Goal: Transaction & Acquisition: Purchase product/service

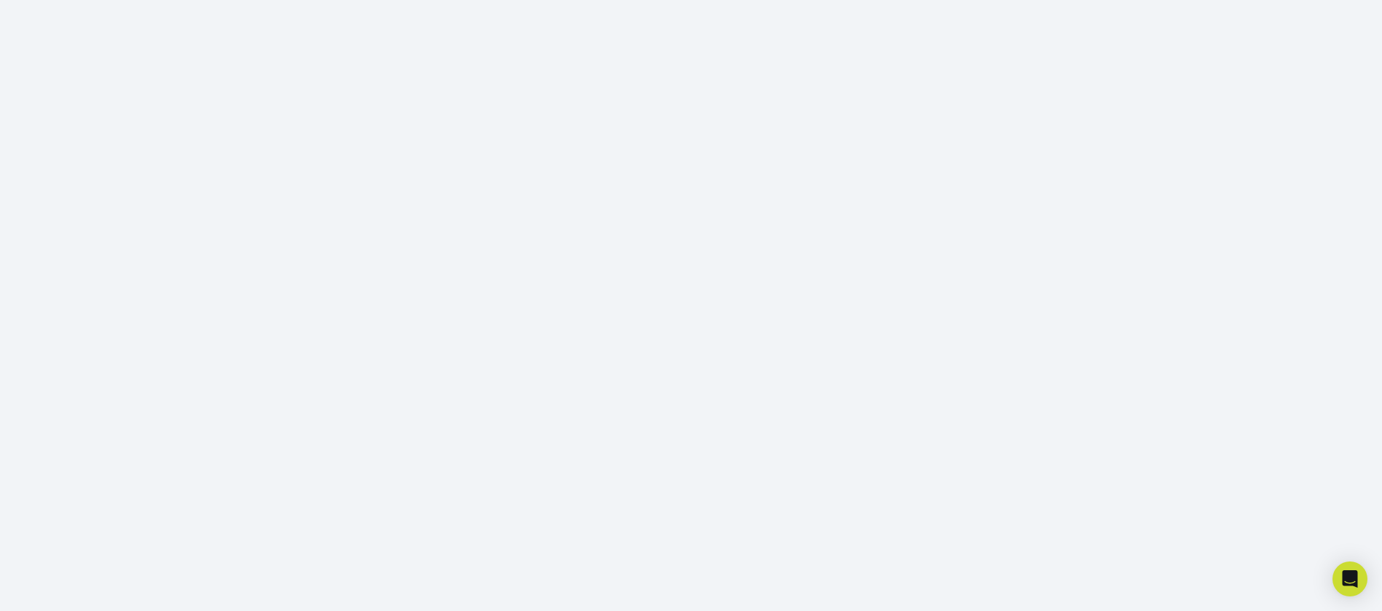
scroll to position [213, 0]
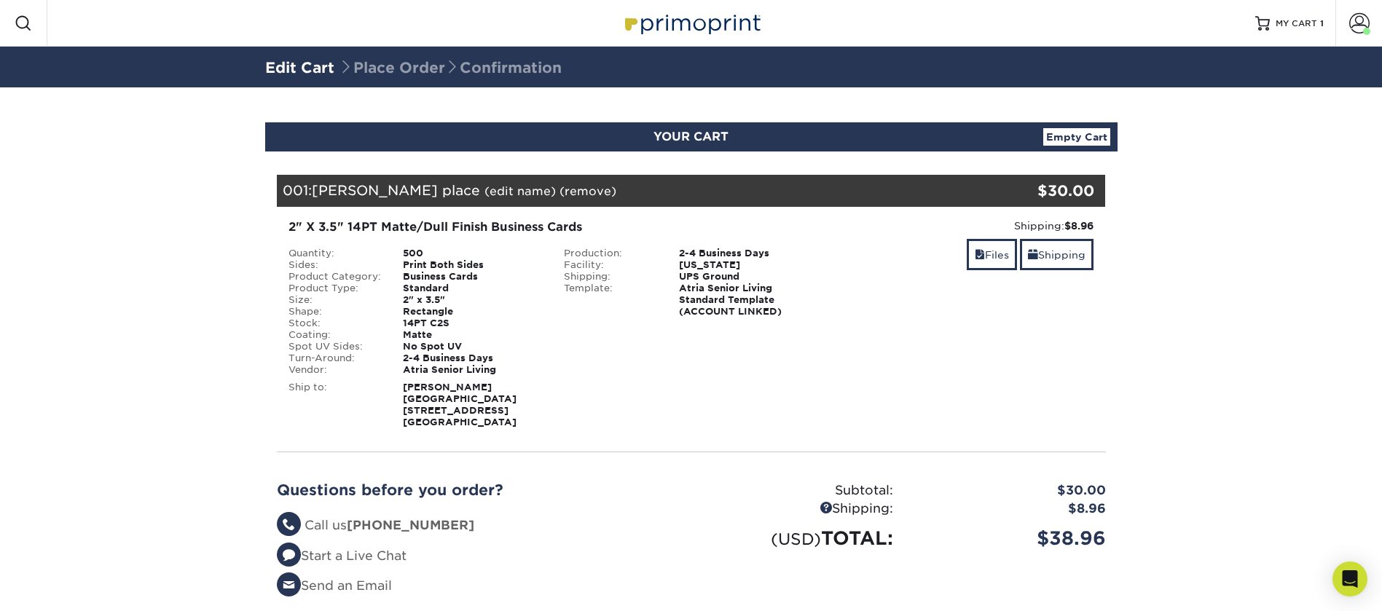
scroll to position [82, 0]
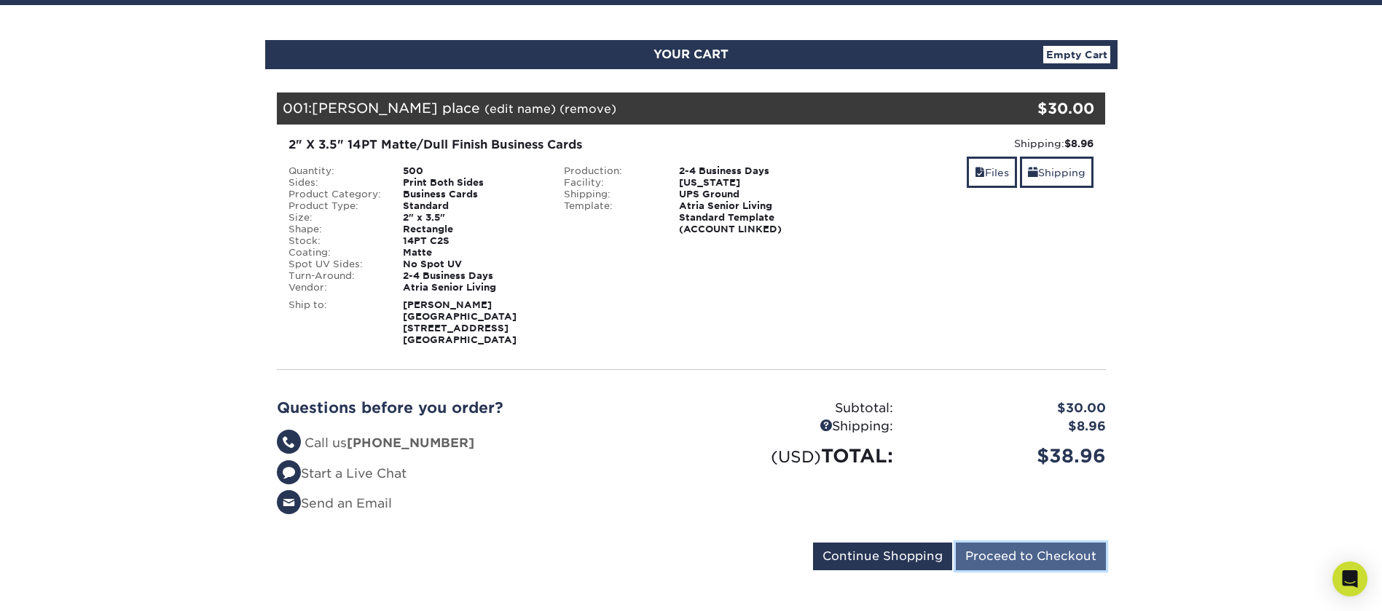
click at [1033, 546] on input "Proceed to Checkout" at bounding box center [1031, 557] width 150 height 28
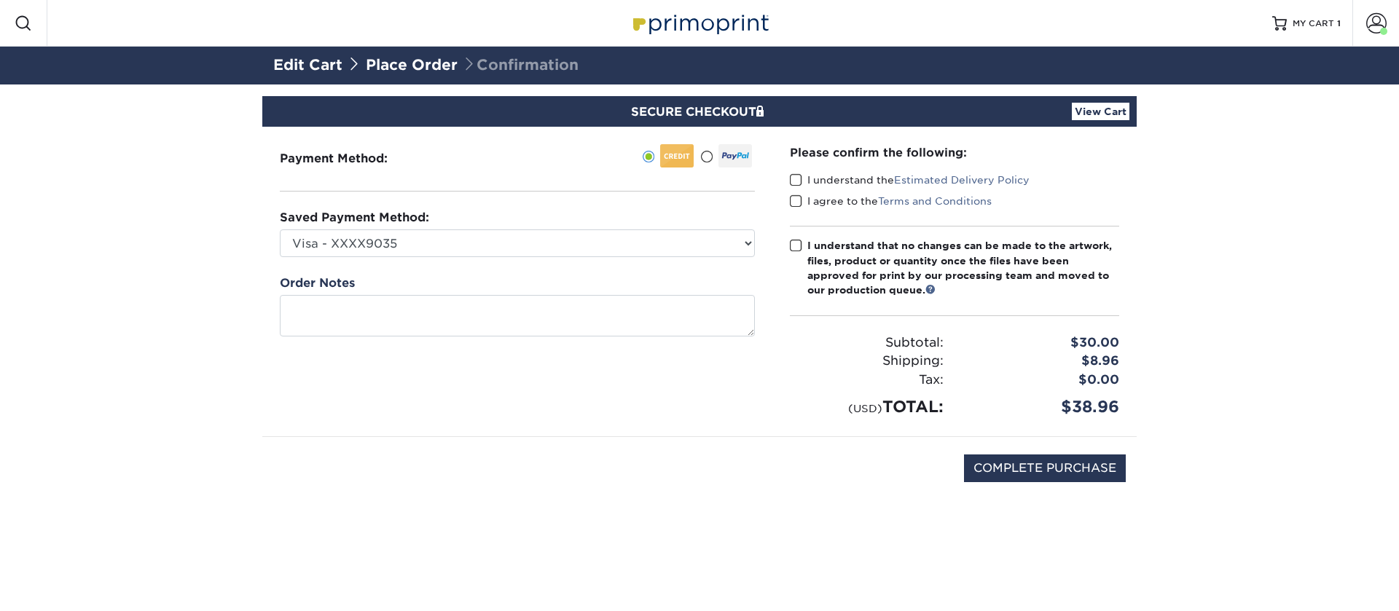
click at [563, 260] on div "Payment Method:" at bounding box center [517, 282] width 510 height 310
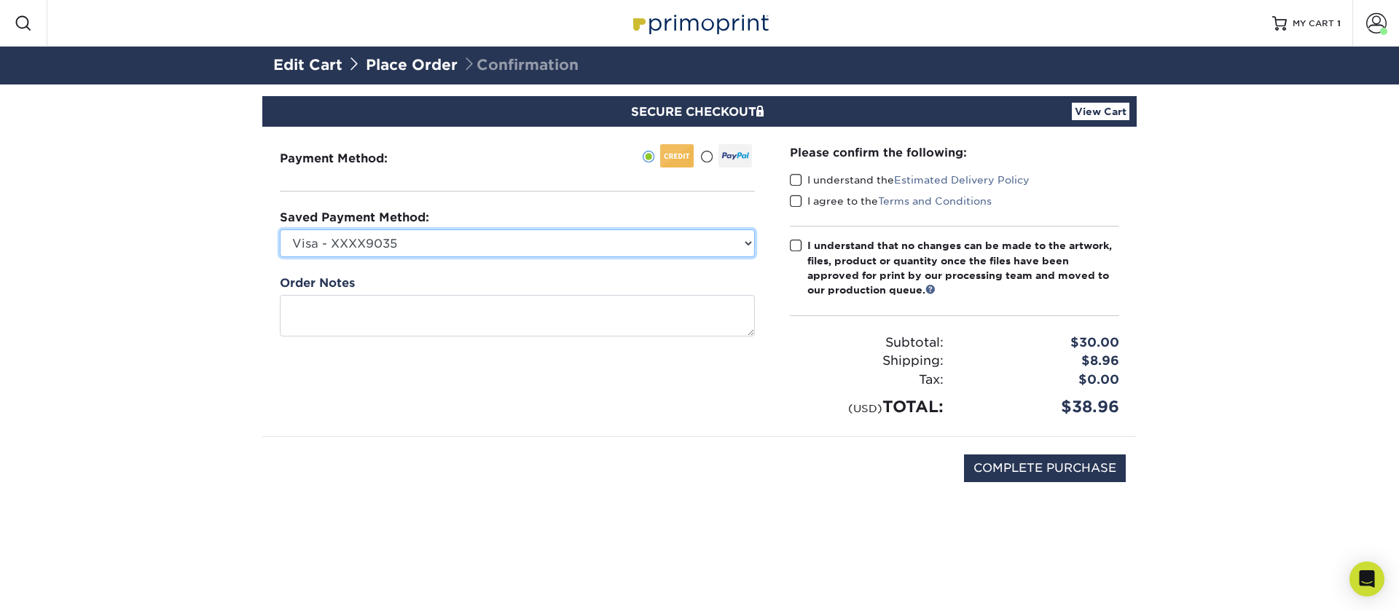
click at [564, 243] on select "Visa - XXXX9035 Visa - XXXX6770 Visa - XXXX4245 Visa - XXXX9651 New Credit Card" at bounding box center [517, 244] width 475 height 28
select select "73429"
click at [280, 230] on select "Visa - XXXX9035 Visa - XXXX6770 Visa - XXXX4245 Visa - XXXX9651 New Credit Card" at bounding box center [517, 244] width 475 height 28
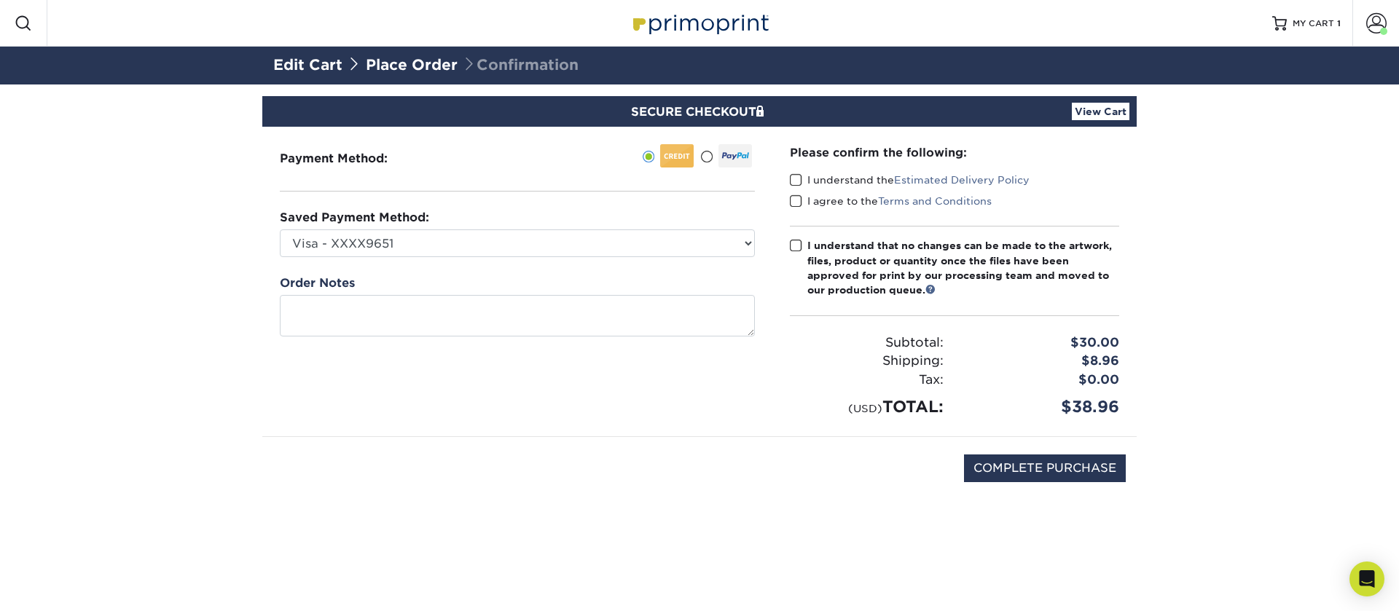
click at [804, 181] on label "I understand the Estimated Delivery Policy" at bounding box center [910, 180] width 240 height 15
click at [0, 0] on input "I understand the Estimated Delivery Policy" at bounding box center [0, 0] width 0 height 0
click at [796, 203] on span at bounding box center [796, 202] width 12 height 14
click at [0, 0] on input "I agree to the Terms and Conditions" at bounding box center [0, 0] width 0 height 0
click at [791, 249] on span at bounding box center [796, 246] width 12 height 14
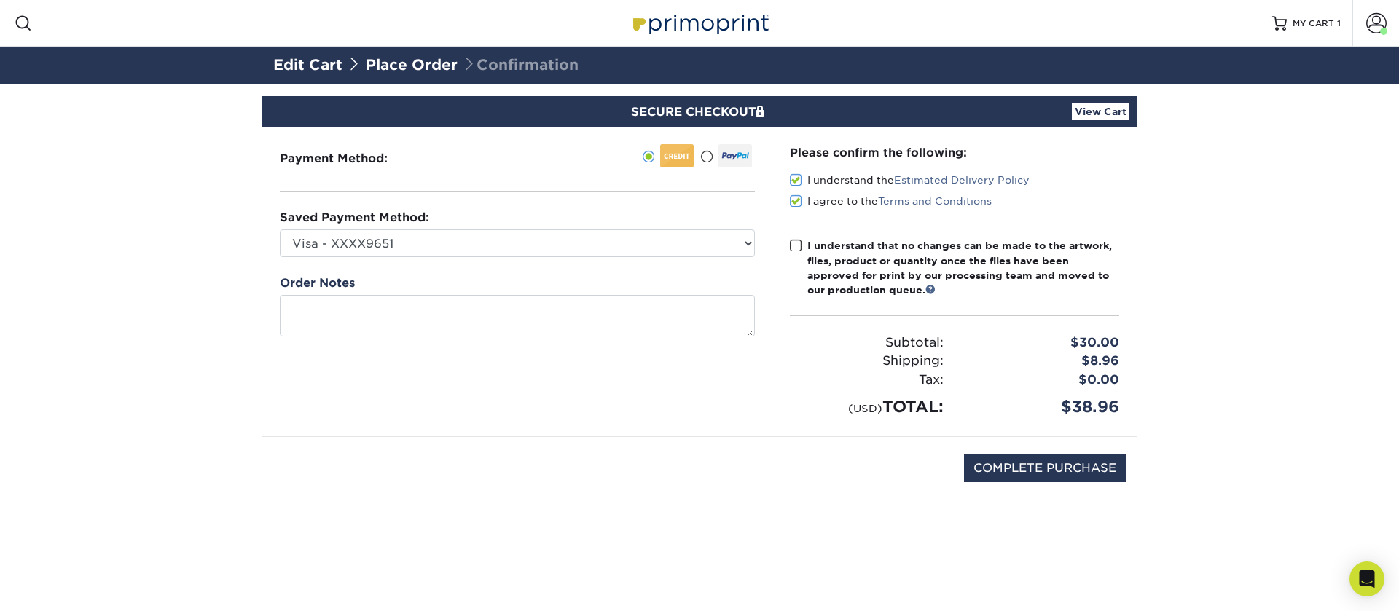
click at [0, 0] on input "I understand that no changes can be made to the artwork, files, product or quan…" at bounding box center [0, 0] width 0 height 0
click at [1085, 469] on input "COMPLETE PURCHASE" at bounding box center [1045, 469] width 162 height 28
type input "PROCESSING, PLEASE WAIT..."
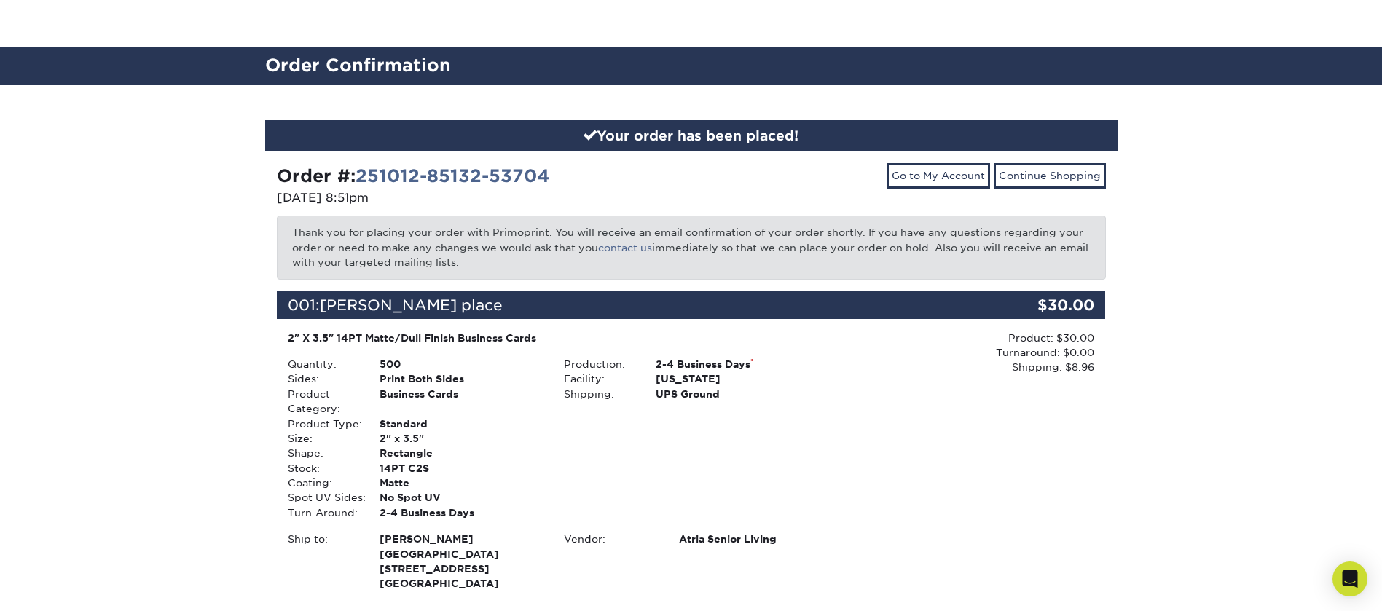
scroll to position [237, 0]
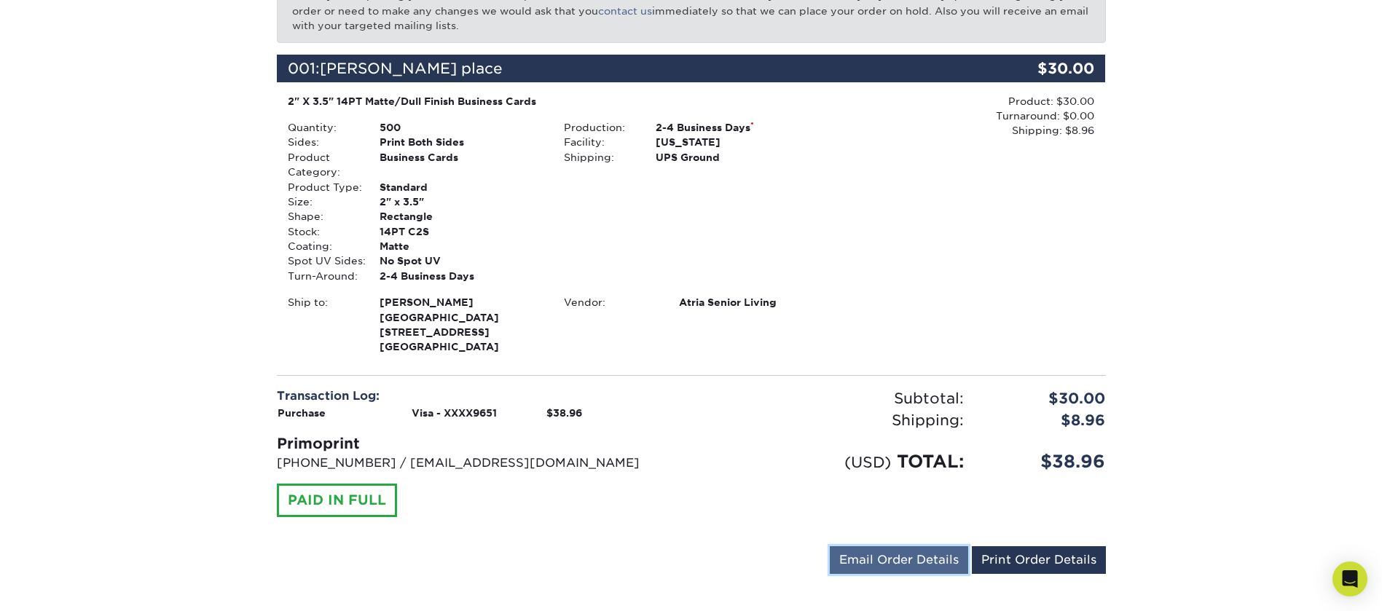
click at [935, 546] on link "Email Order Details" at bounding box center [899, 560] width 138 height 28
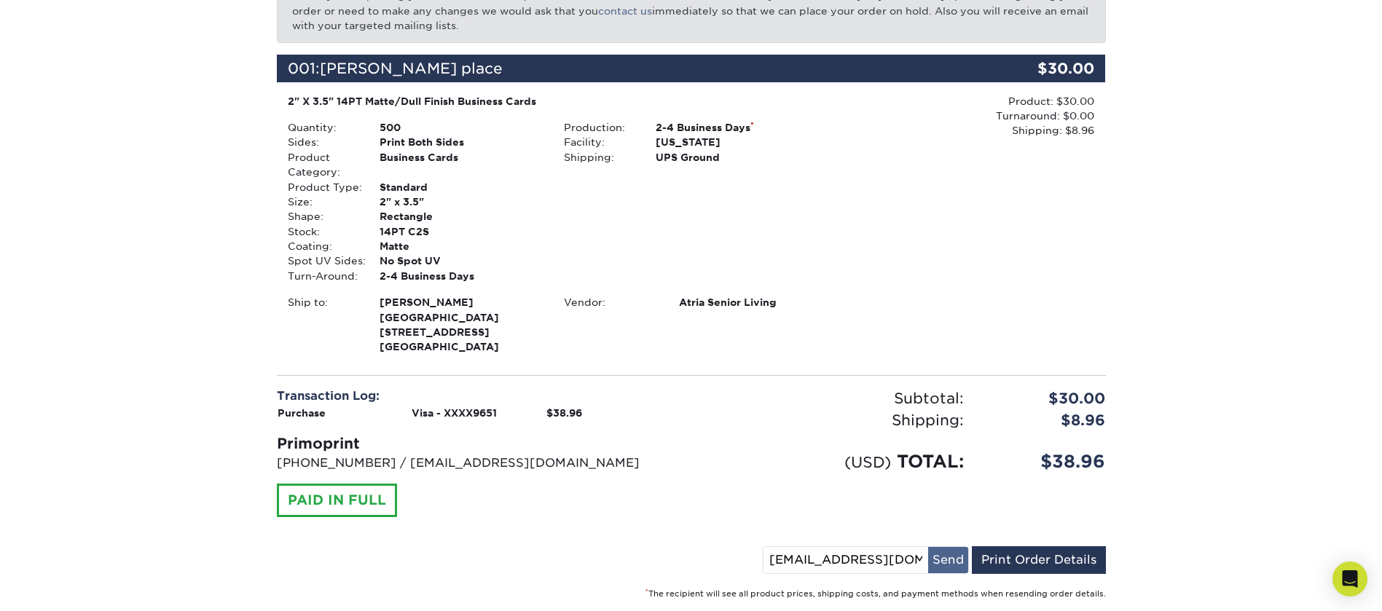
click at [943, 553] on button "Send" at bounding box center [948, 560] width 40 height 26
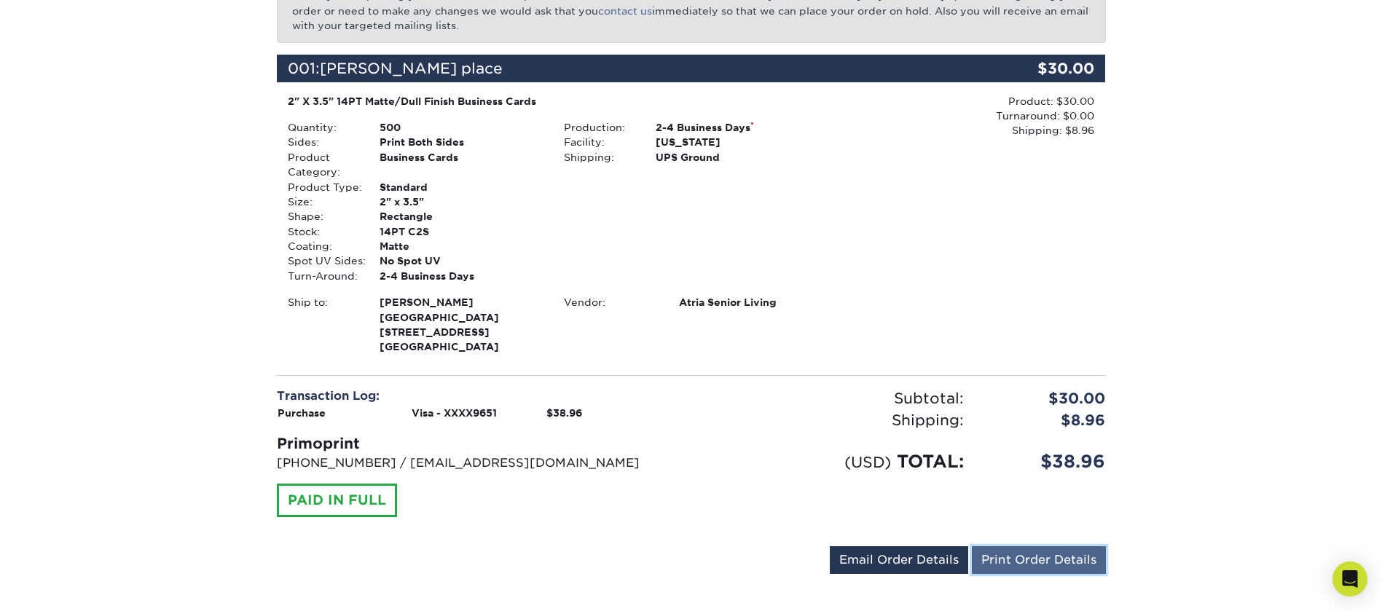
click at [1092, 546] on link "Print Order Details" at bounding box center [1039, 560] width 134 height 28
click at [951, 546] on link "Email Order Details" at bounding box center [899, 560] width 138 height 28
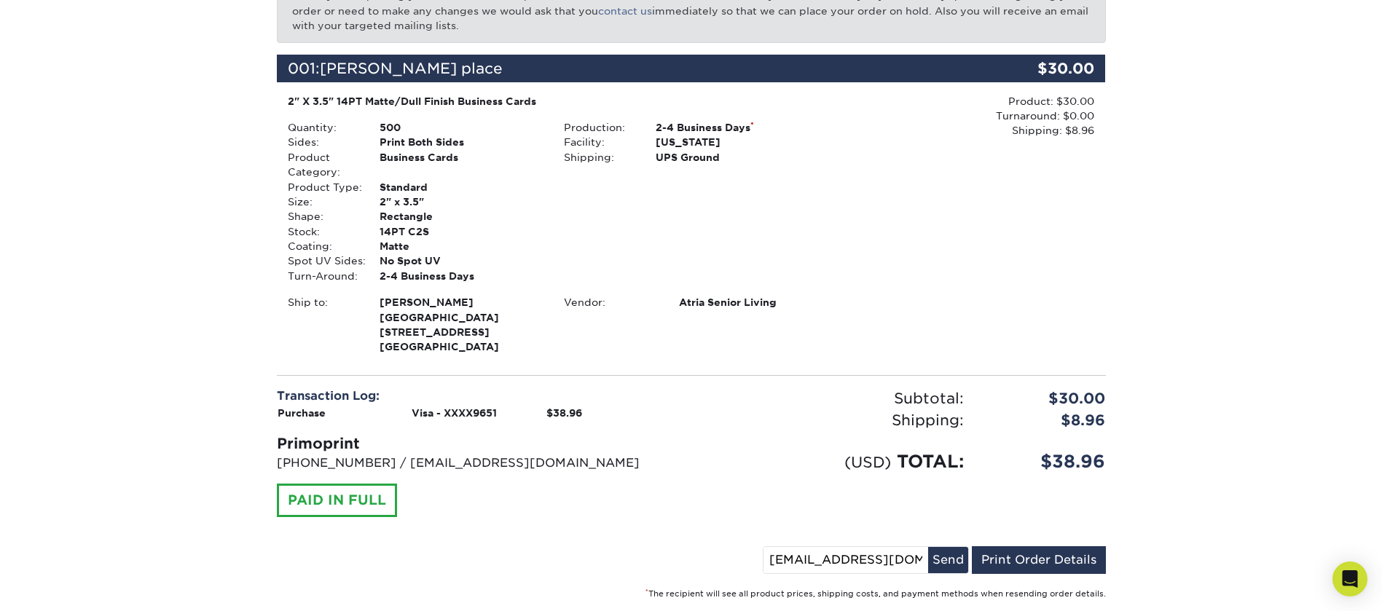
click at [784, 547] on input "[EMAIL_ADDRESS][DOMAIN_NAME]" at bounding box center [846, 560] width 165 height 26
drag, startPoint x: 770, startPoint y: 540, endPoint x: 1021, endPoint y: 560, distance: 251.4
click at [1021, 560] on div "AtriaLarsonPlaceCBD@atriaseniorliving.com Send Email Order Details Print Order …" at bounding box center [934, 563] width 343 height 34
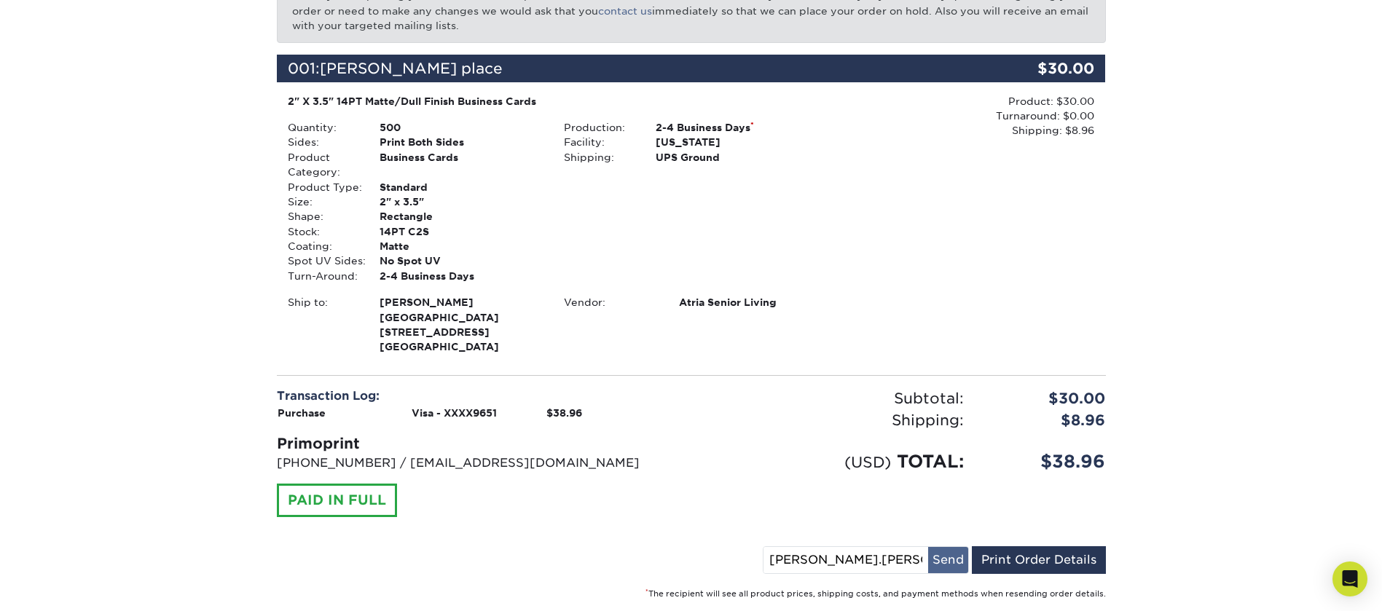
click at [950, 547] on button "Send" at bounding box center [948, 560] width 40 height 26
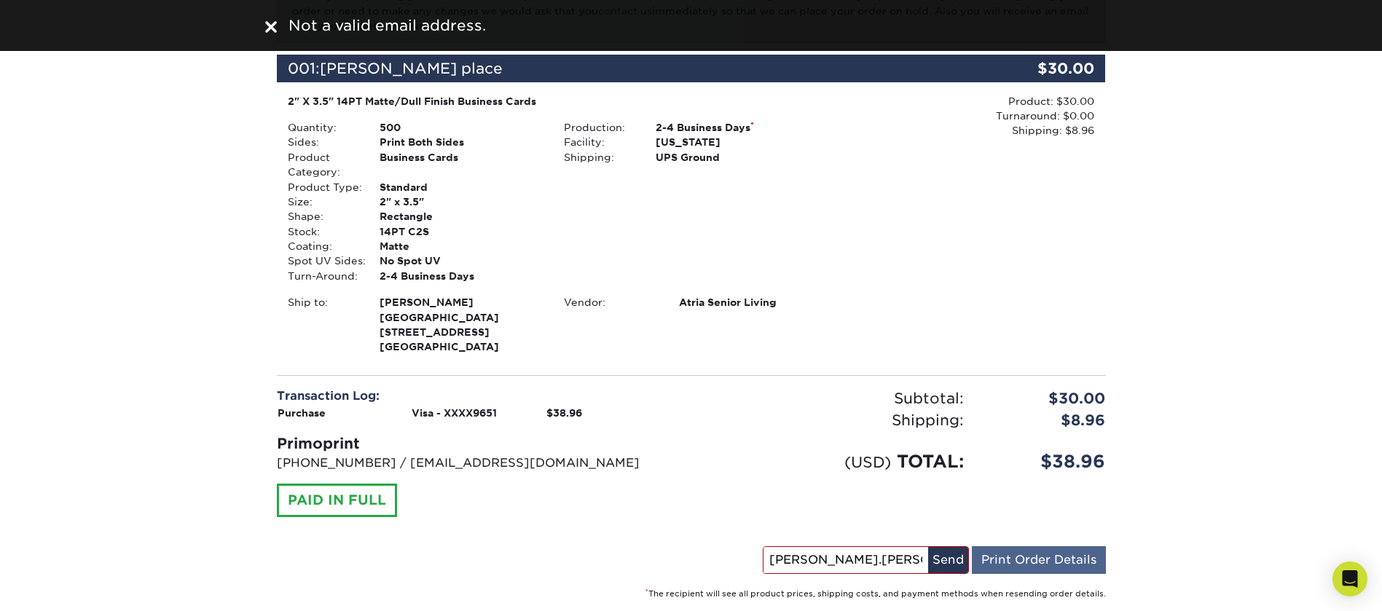
scroll to position [0, 74]
drag, startPoint x: 865, startPoint y: 546, endPoint x: 1004, endPoint y: 532, distance: 139.9
click at [1004, 546] on div "danielle.torres@atriaseniorliving,com Send Email Order Details Print Order Deta…" at bounding box center [934, 563] width 343 height 34
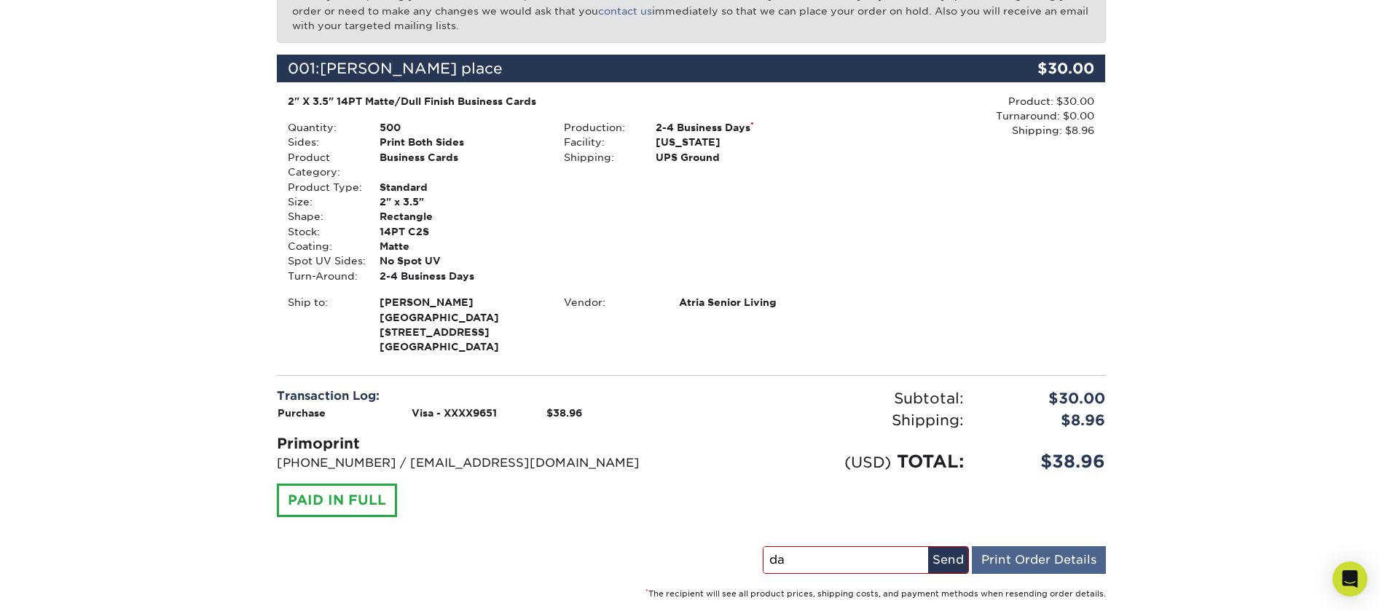
type input "d"
type input "danielle.torres@atriaseniorliving.com"
click at [944, 547] on button "Send" at bounding box center [948, 560] width 40 height 26
